Goal: Task Accomplishment & Management: Use online tool/utility

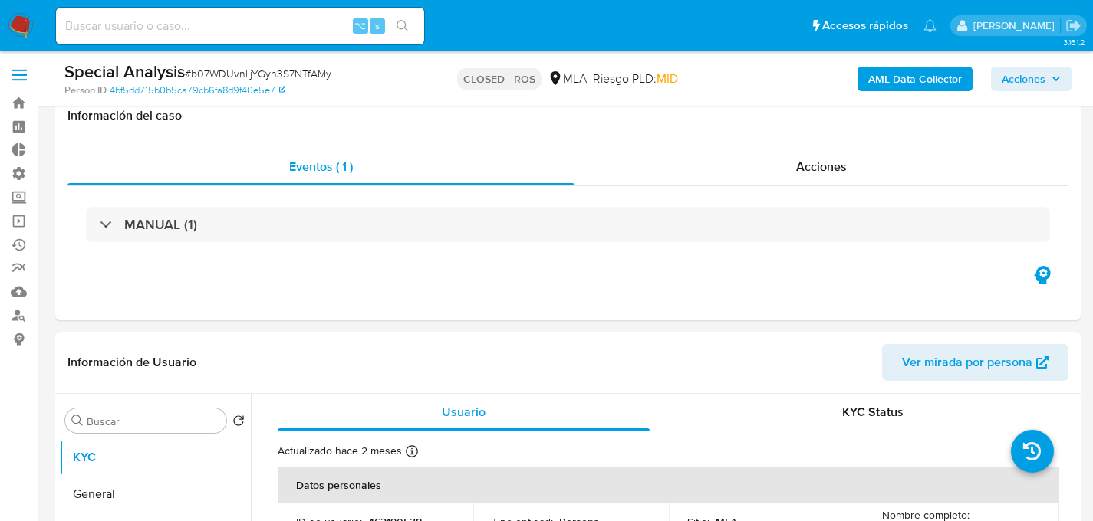
select select "10"
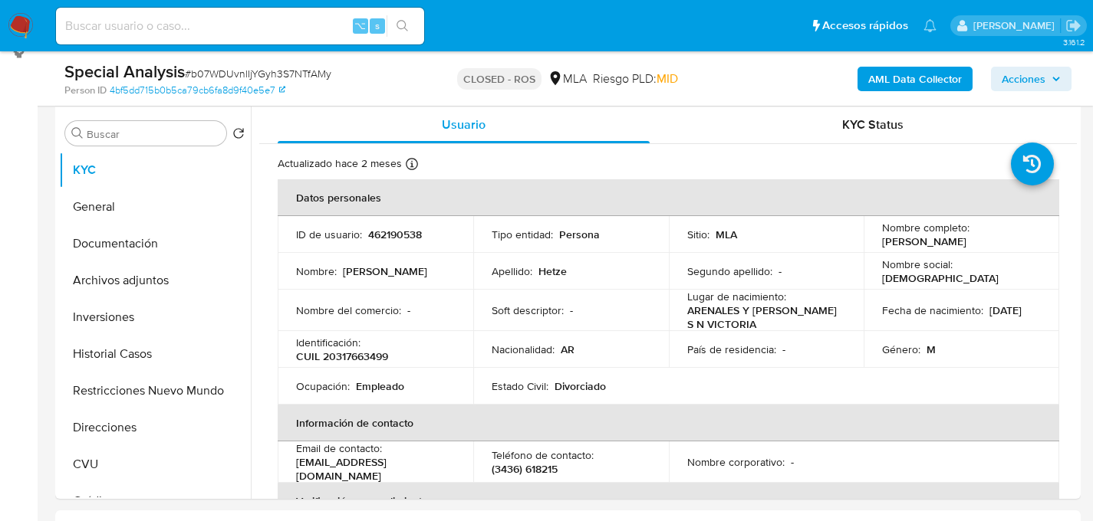
scroll to position [263, 0]
click at [214, 15] on div "⌥ s" at bounding box center [240, 26] width 368 height 37
click at [215, 24] on input at bounding box center [240, 26] width 368 height 20
paste input "8IUpLDKfpWgfZPwT5vkhBr5J"
type input "8IUpLDKfpWgfZPwT5vkhBr5J"
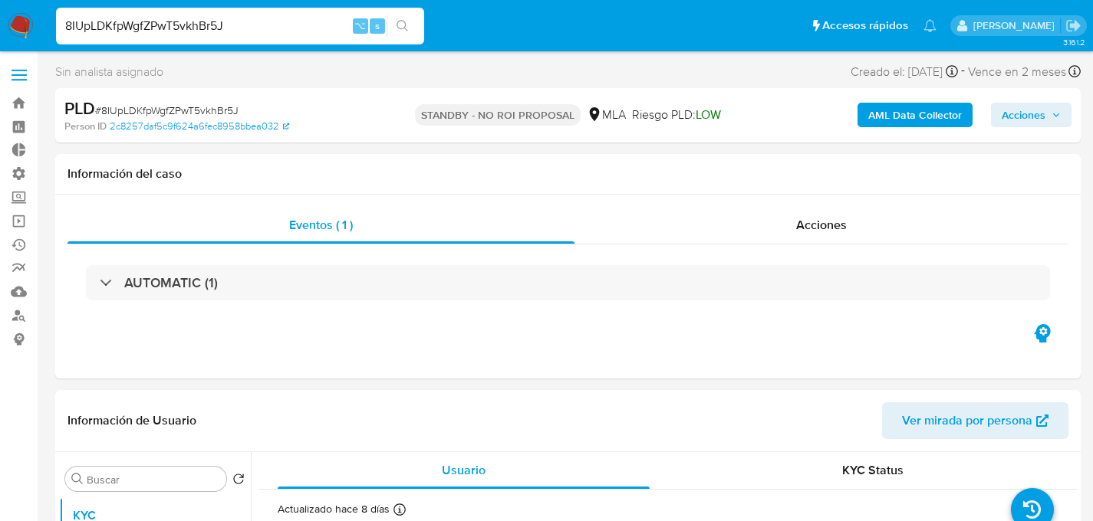
select select "10"
click at [25, 40] on nav "Pausado Ver notificaciones 8IUpLDKfpWgfZPwT5vkhBr5J ⌥ s Accesos rápidos Presion…" at bounding box center [546, 25] width 1093 height 51
click at [27, 30] on img at bounding box center [21, 26] width 26 height 26
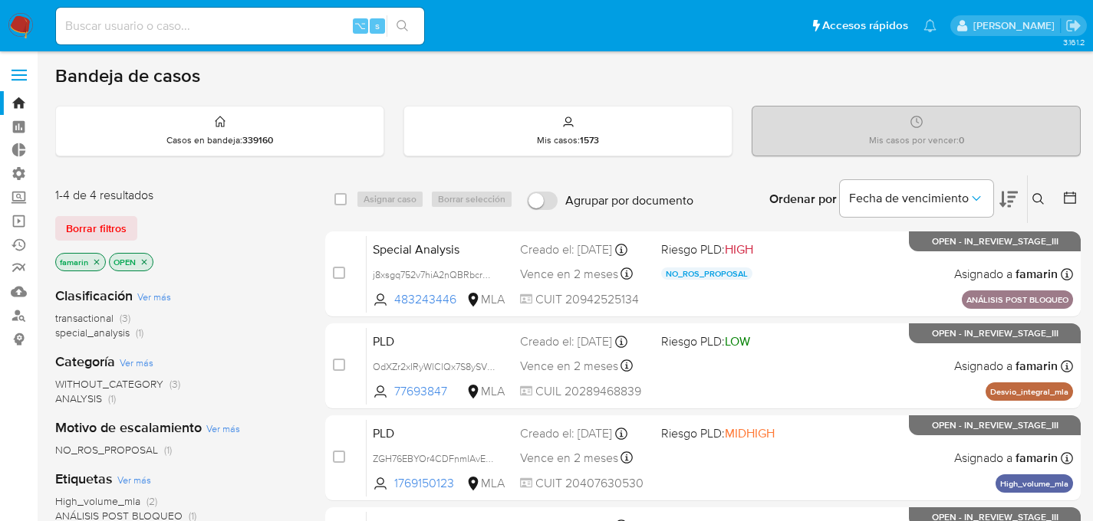
click at [1047, 199] on button at bounding box center [1039, 199] width 25 height 18
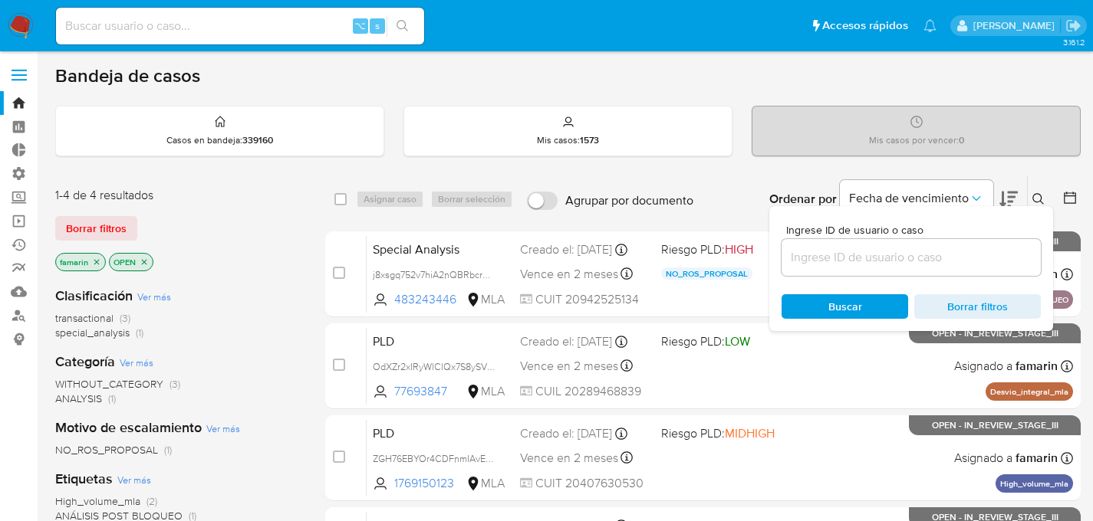
click at [930, 252] on input at bounding box center [910, 258] width 259 height 20
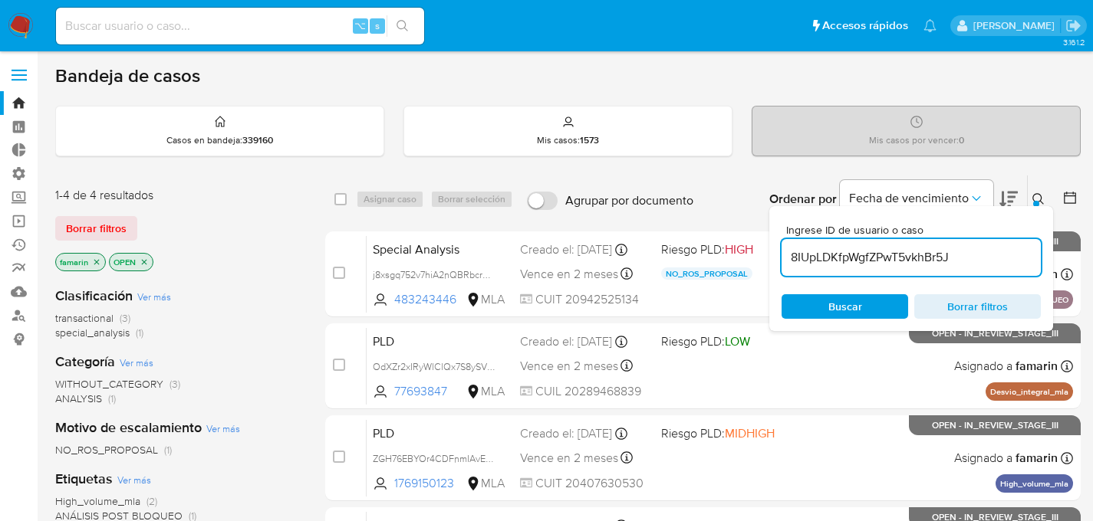
type input "8IUpLDKfpWgfZPwT5vkhBr5J"
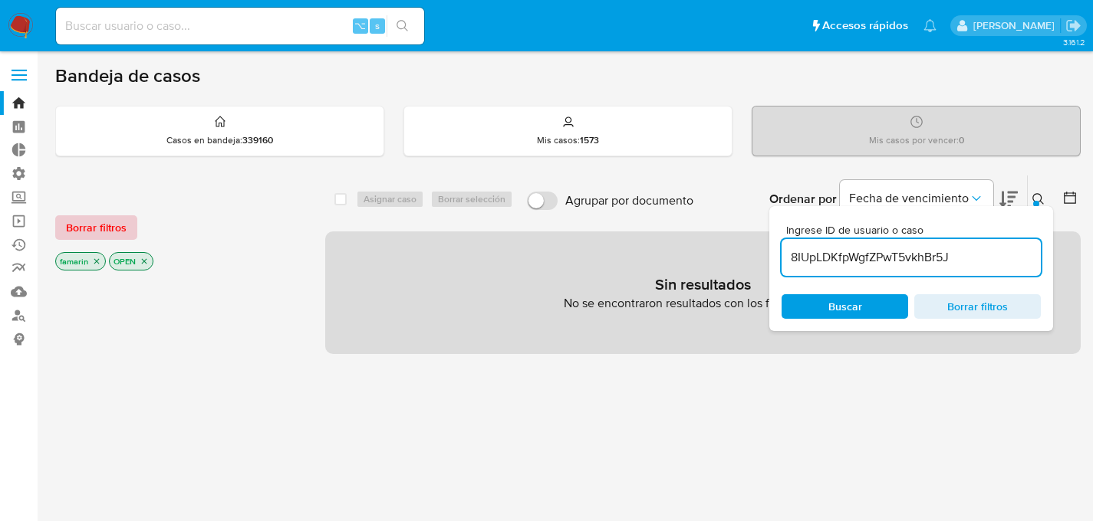
click at [91, 230] on span "Borrar filtros" at bounding box center [96, 227] width 61 height 21
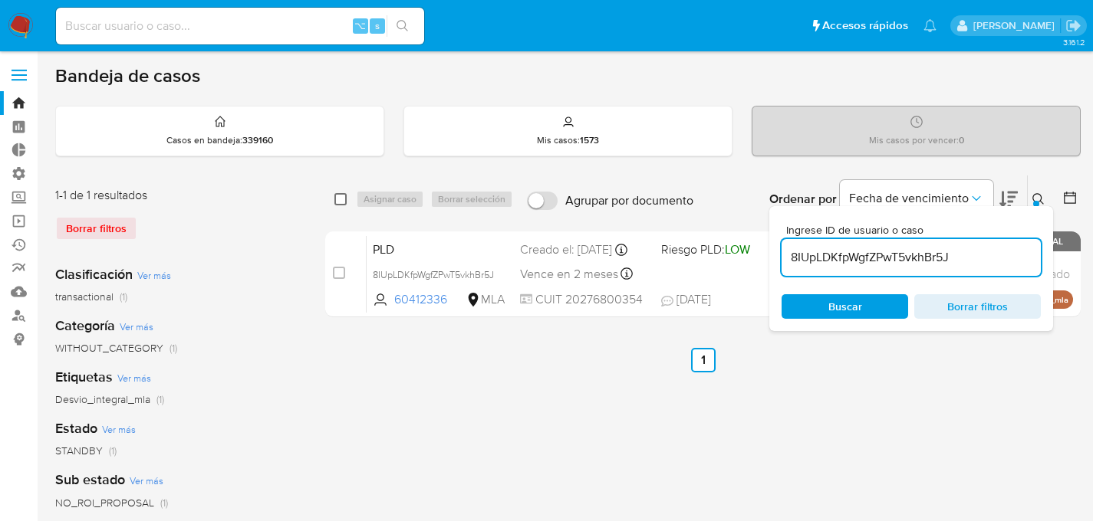
click at [340, 200] on input "checkbox" at bounding box center [340, 199] width 12 height 12
checkbox input "true"
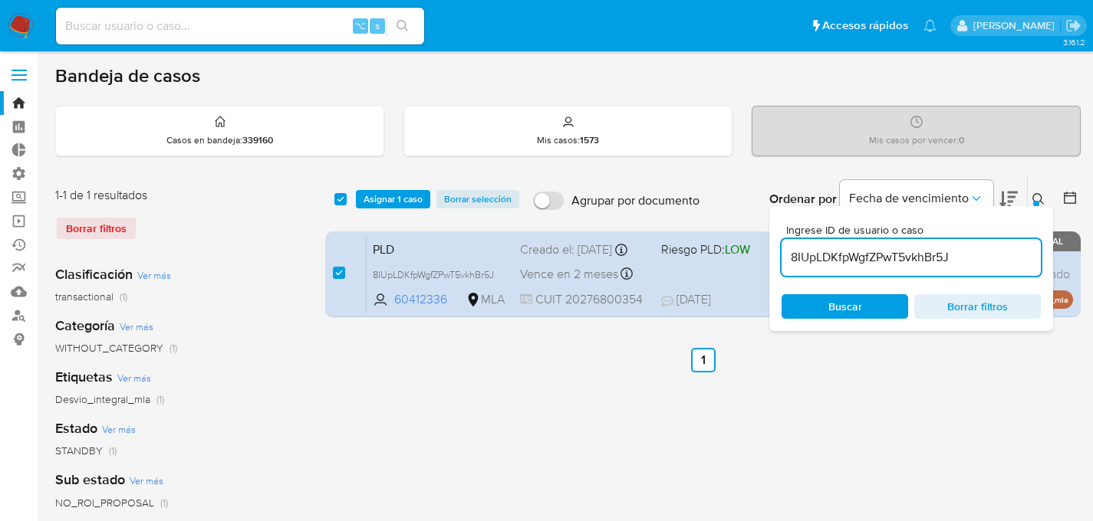
click at [1039, 196] on icon at bounding box center [1038, 199] width 12 height 12
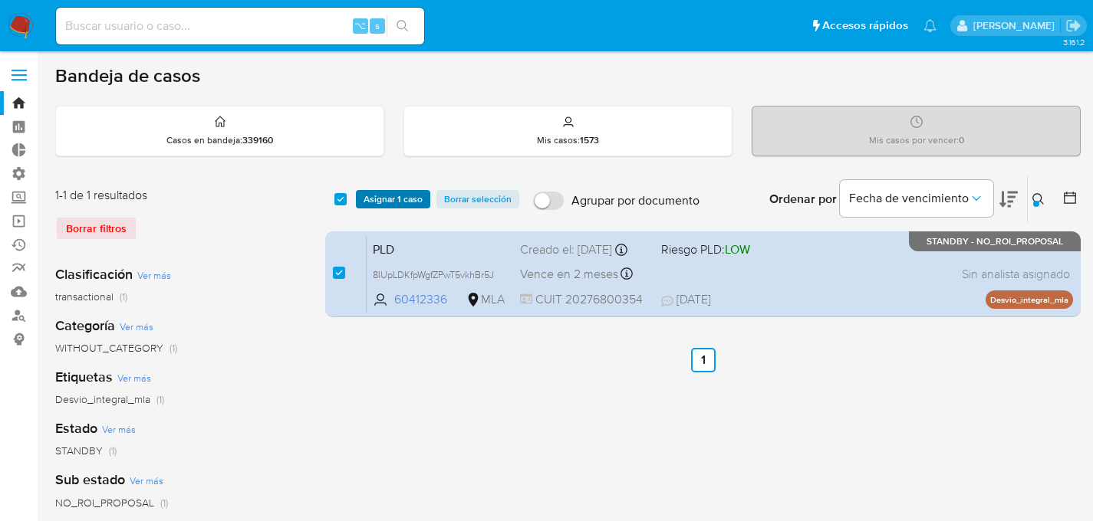
click at [413, 192] on span "Asignar 1 caso" at bounding box center [392, 199] width 59 height 15
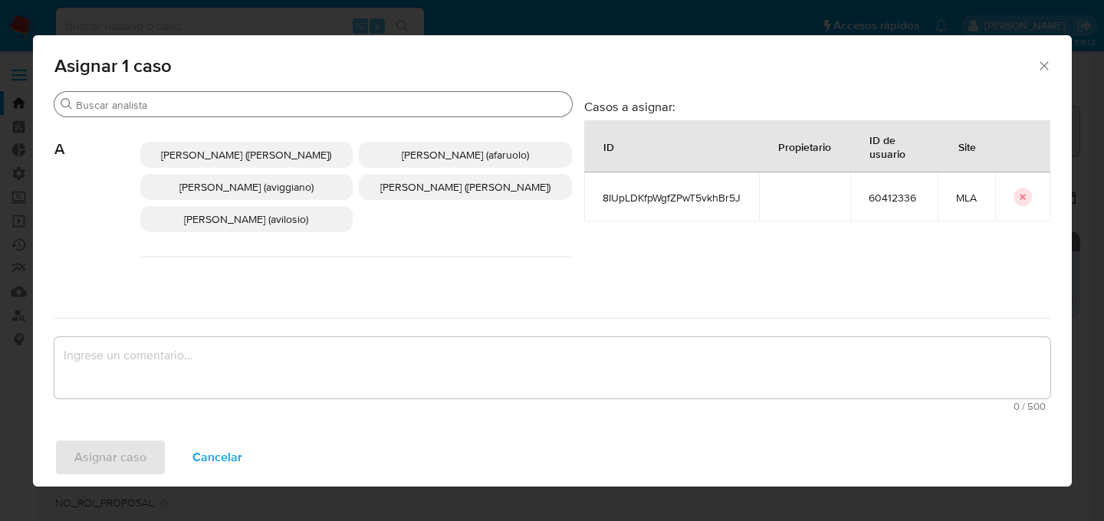
click at [437, 107] on input "Buscar" at bounding box center [321, 105] width 490 height 14
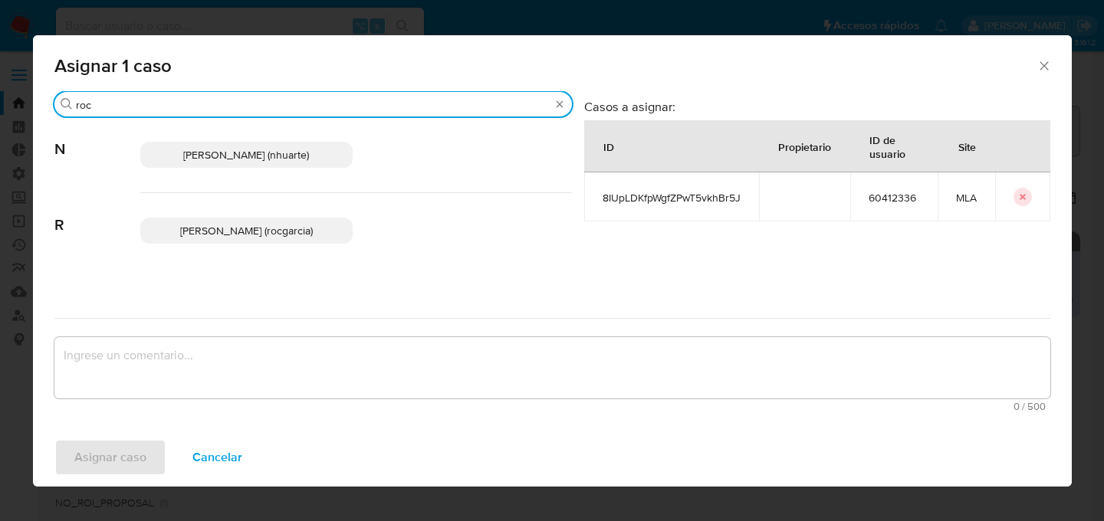
type input "roc"
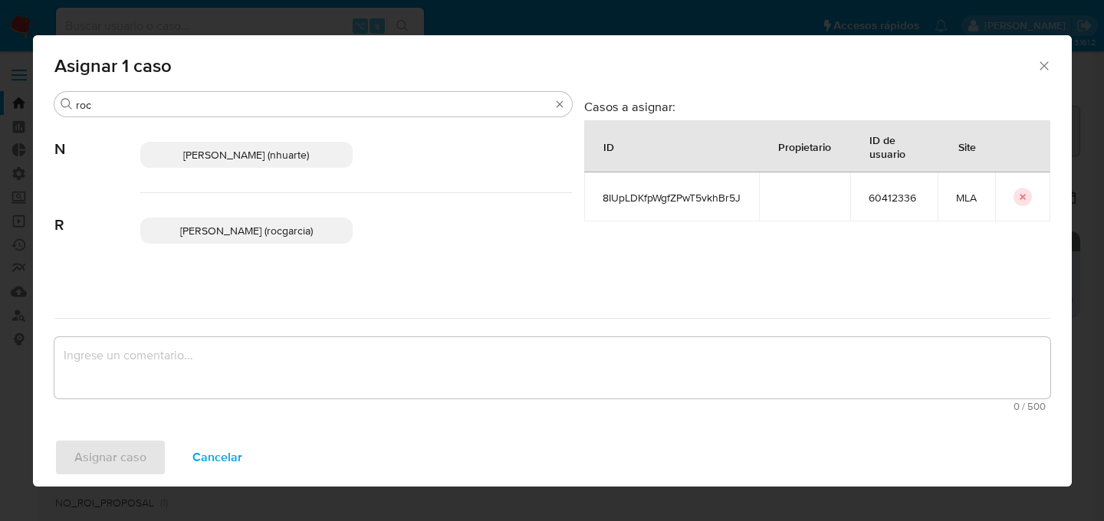
click at [301, 229] on p "[PERSON_NAME] (rocgarcia)" at bounding box center [246, 231] width 213 height 26
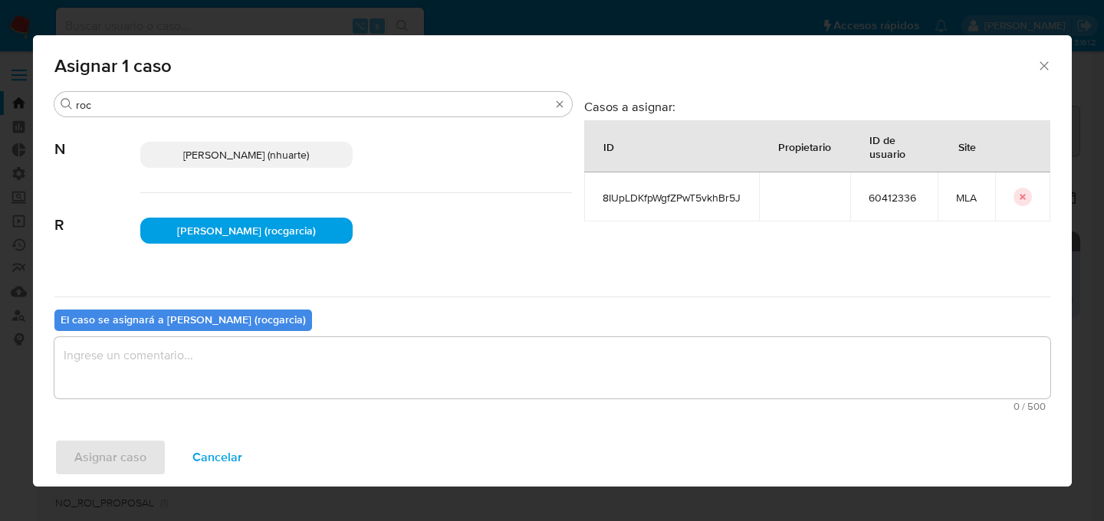
click at [117, 355] on textarea "assign-modal" at bounding box center [552, 367] width 996 height 61
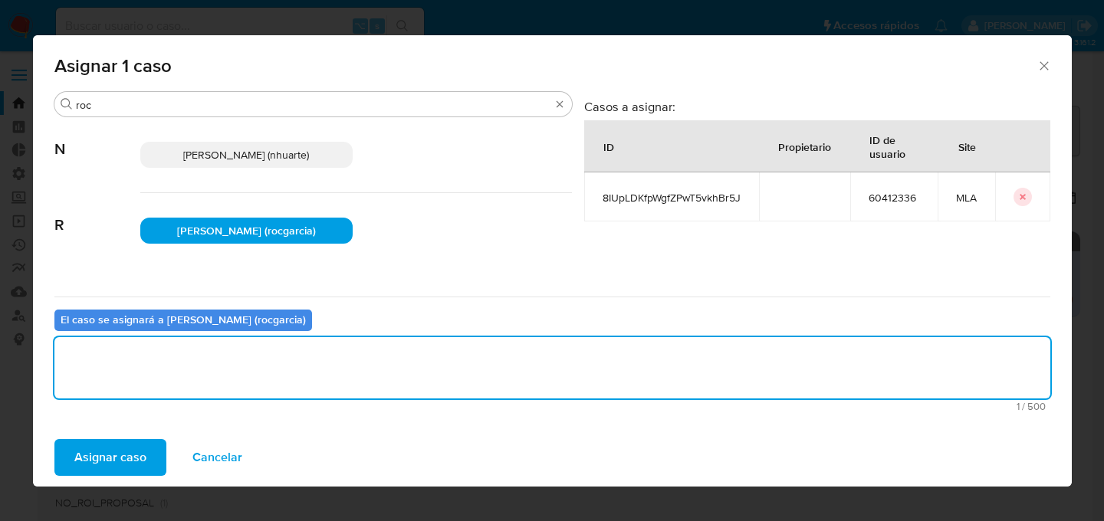
click at [150, 451] on button "Asignar caso" at bounding box center [110, 457] width 112 height 37
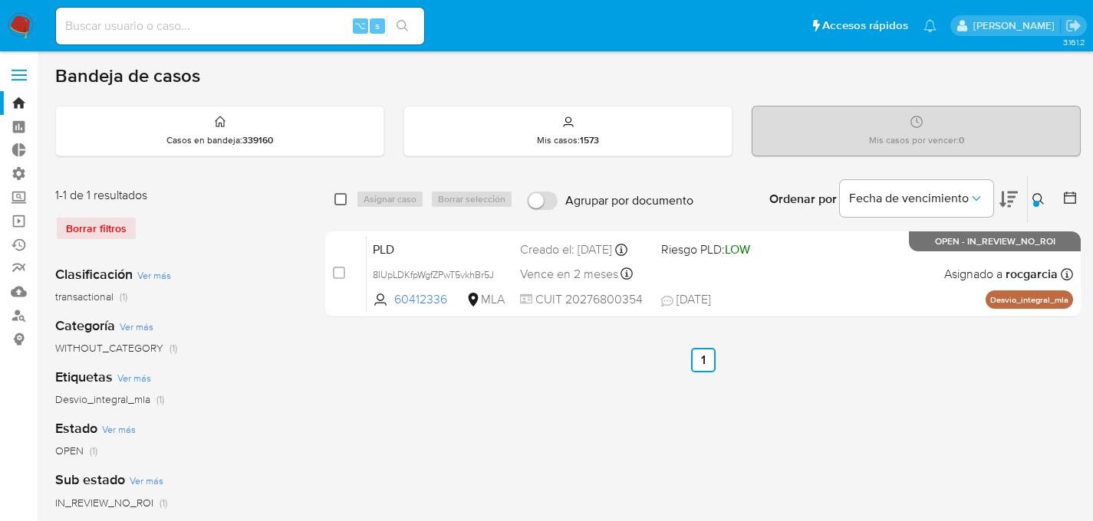
click at [337, 202] on input "checkbox" at bounding box center [340, 199] width 12 height 12
checkbox input "true"
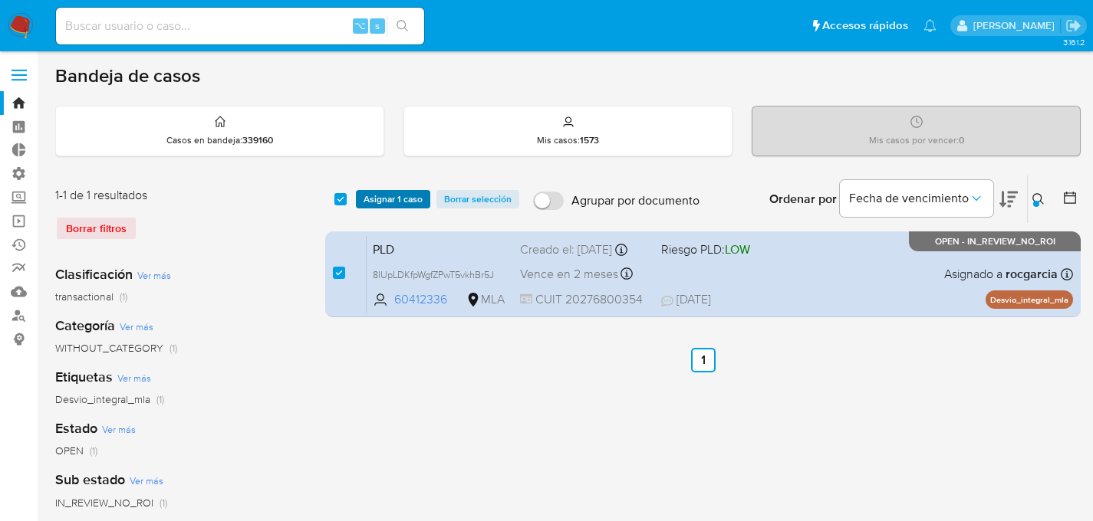
click at [368, 199] on span "Asignar 1 caso" at bounding box center [392, 199] width 59 height 15
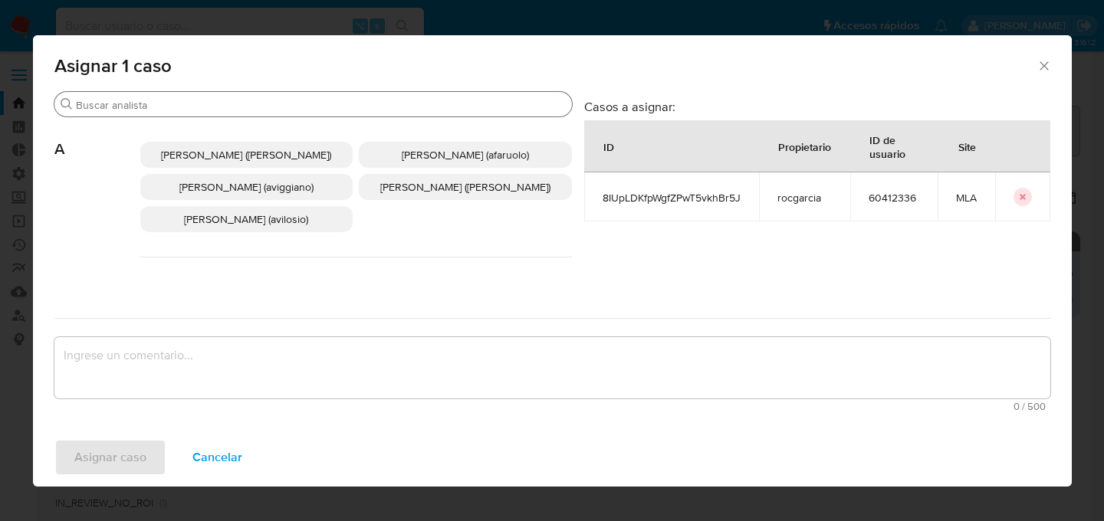
click at [278, 110] on input "Buscar" at bounding box center [321, 105] width 490 height 14
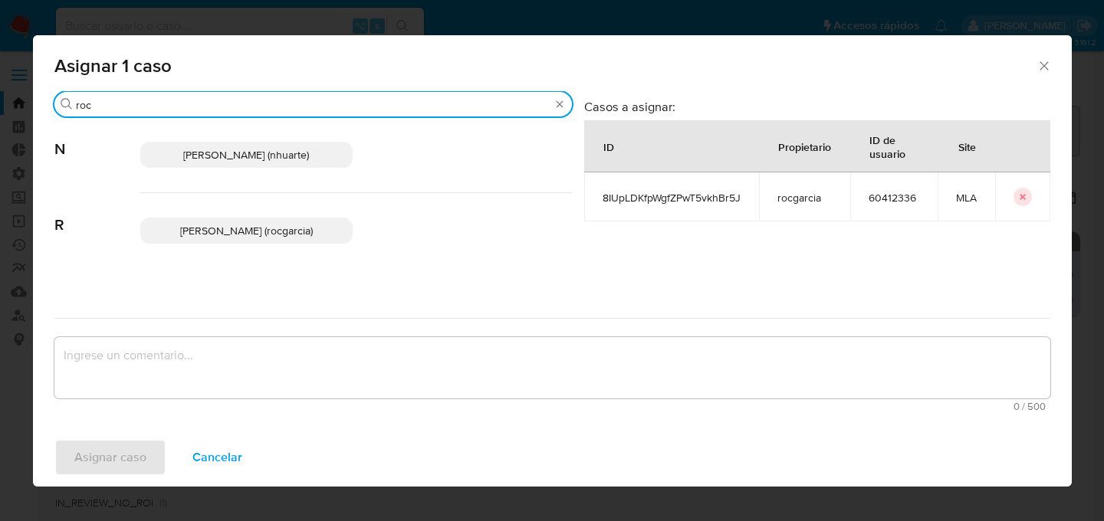
type input "roc"
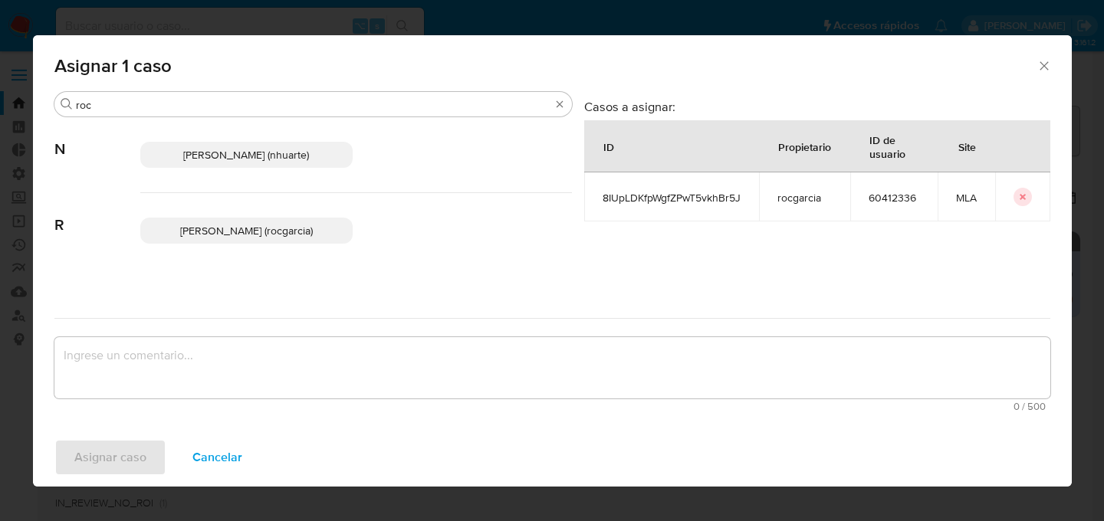
click at [192, 222] on p "[PERSON_NAME] (rocgarcia)" at bounding box center [246, 231] width 213 height 26
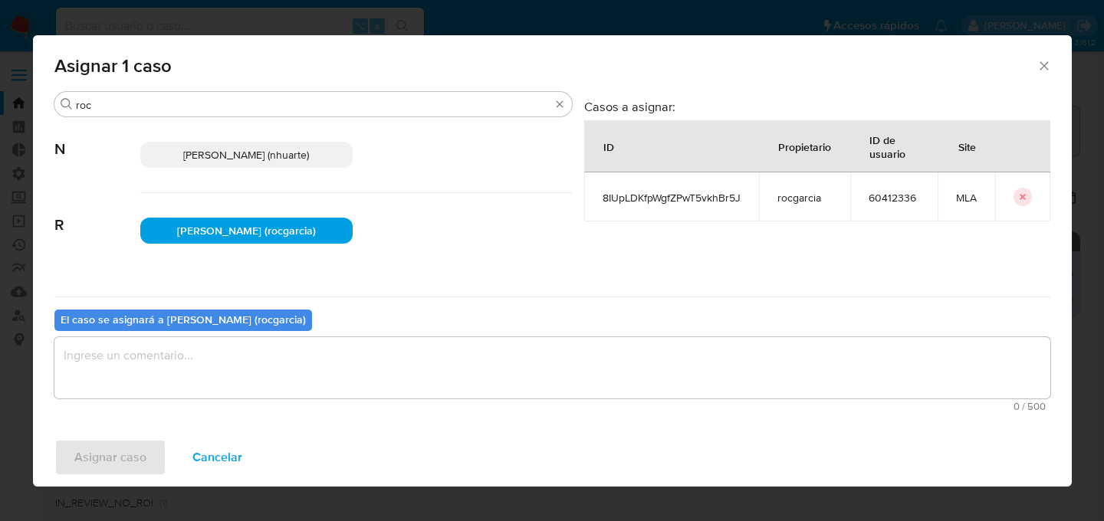
click at [157, 334] on div "El caso se asignará a [PERSON_NAME] (rocgarcia) 0 / 500 500 caracteres restantes" at bounding box center [552, 357] width 996 height 121
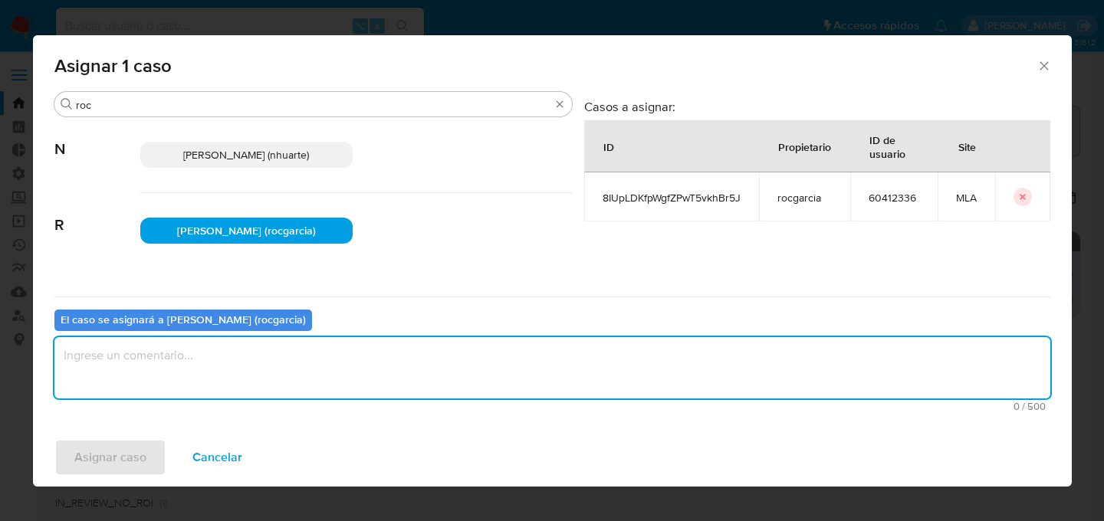
click at [134, 373] on textarea "assign-modal" at bounding box center [552, 367] width 996 height 61
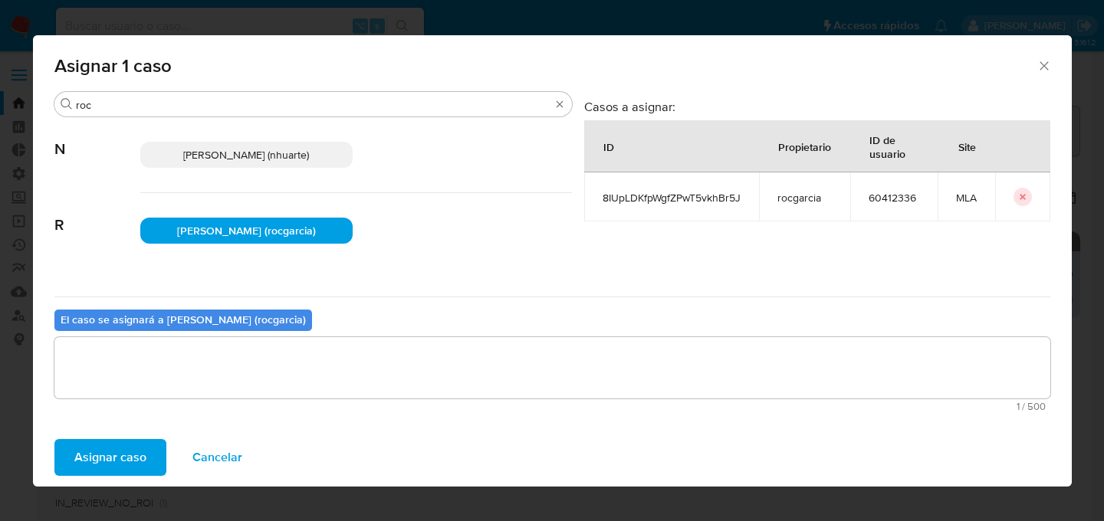
click at [104, 415] on div "El caso se asignará a [PERSON_NAME] (rocgarcia) 1 / 500 499 caracteres restantes" at bounding box center [552, 357] width 996 height 121
click at [130, 454] on span "Asignar caso" at bounding box center [110, 458] width 72 height 34
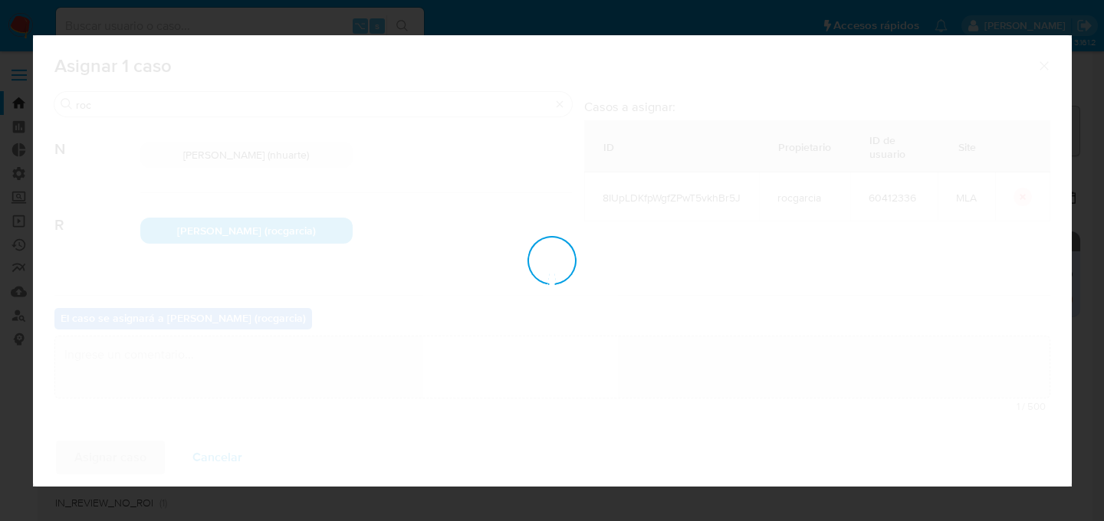
checkbox input "false"
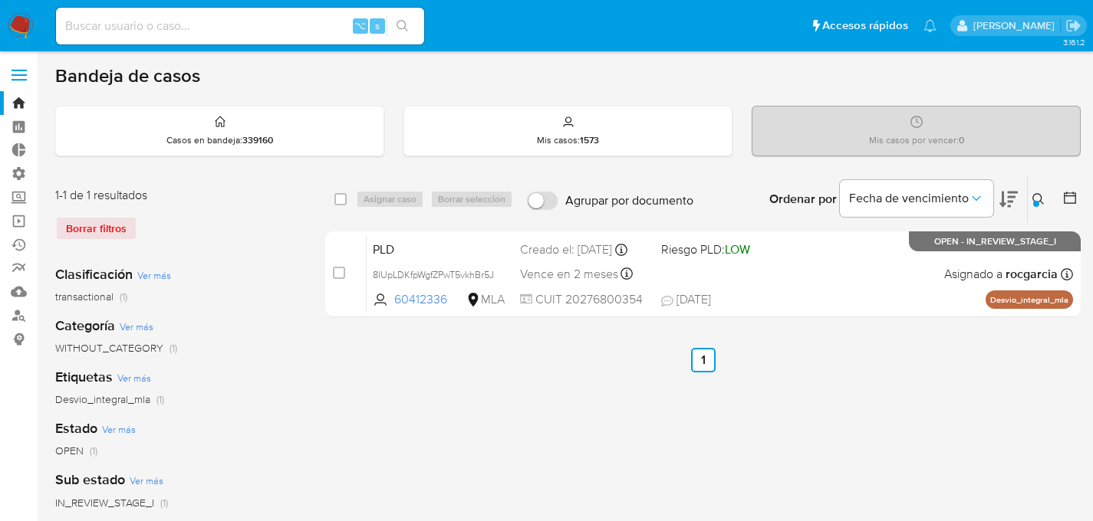
click at [258, 433] on div "Estado Ver más OPEN (1)" at bounding box center [177, 438] width 245 height 39
click at [514, 380] on div "select-all-cases-checkbox Asignar caso Borrar selección Agrupar por documento O…" at bounding box center [702, 511] width 755 height 673
click at [771, 97] on div "Bandeja de casos Casos en bandeja : 339160 Mis casos : 1573 Mis casos por vence…" at bounding box center [567, 456] width 1025 height 784
click at [601, 434] on div "select-all-cases-checkbox Asignar caso Borrar selección Agrupar por documento O…" at bounding box center [702, 511] width 755 height 673
click at [208, 14] on div "⌥ s" at bounding box center [240, 26] width 368 height 37
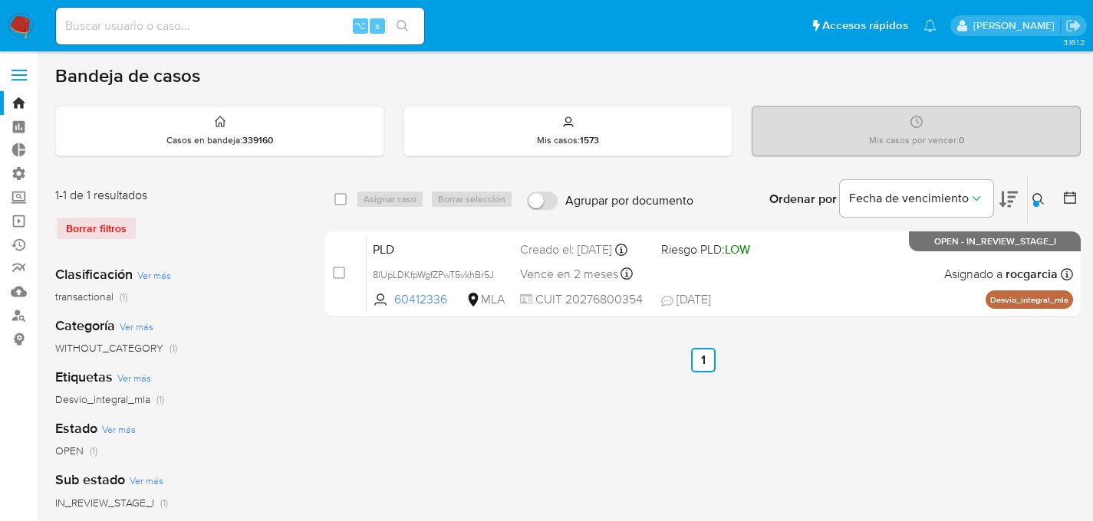
click at [194, 29] on input at bounding box center [240, 26] width 368 height 20
type input "153464852"
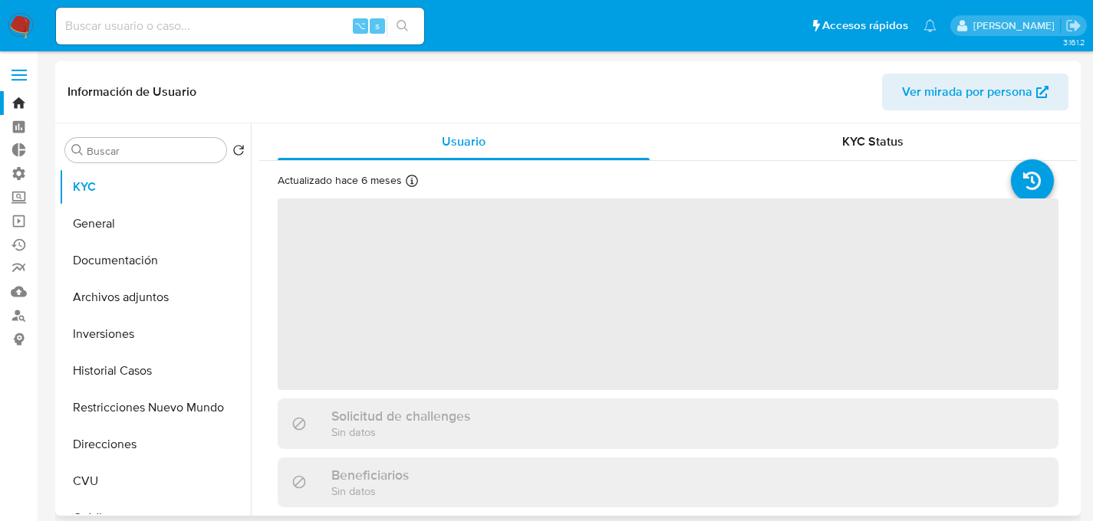
select select "10"
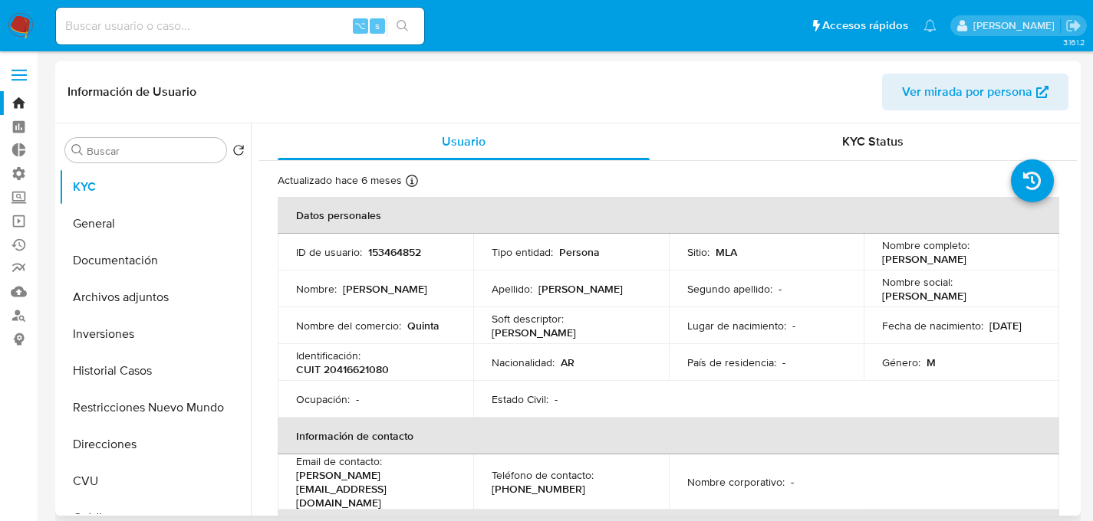
click at [362, 372] on p "CUIT 20416621080" at bounding box center [342, 370] width 93 height 14
copy p "20416621080"
click at [398, 130] on div "Usuario" at bounding box center [464, 141] width 372 height 37
